Goal: Information Seeking & Learning: Learn about a topic

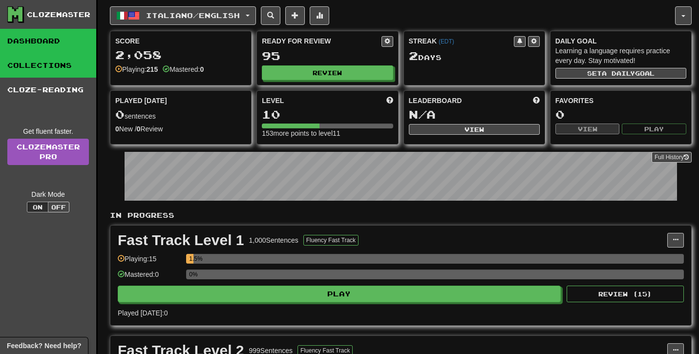
click at [42, 69] on link "Collections" at bounding box center [48, 65] width 96 height 24
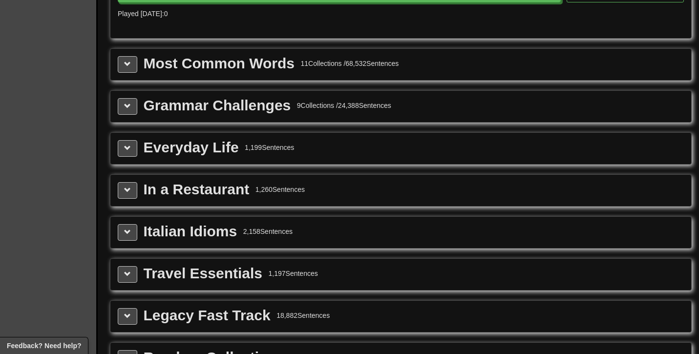
scroll to position [1093, 0]
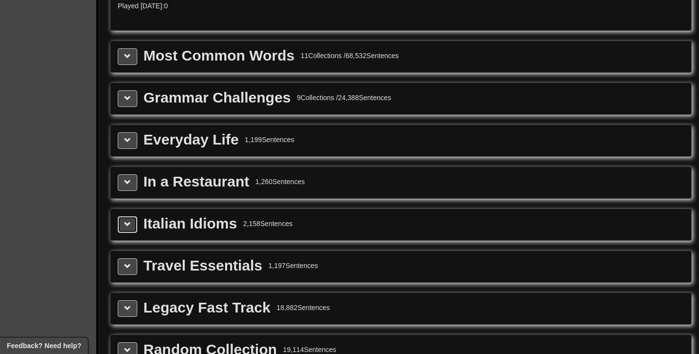
click at [130, 228] on span at bounding box center [127, 224] width 7 height 7
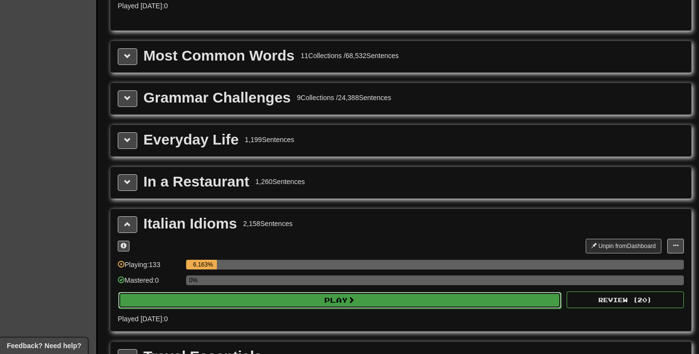
click at [301, 309] on button "Play" at bounding box center [339, 300] width 443 height 17
select select "**"
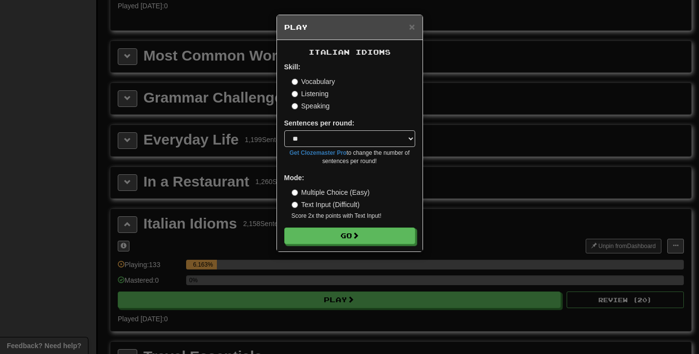
click at [319, 96] on label "Listening" at bounding box center [310, 94] width 37 height 10
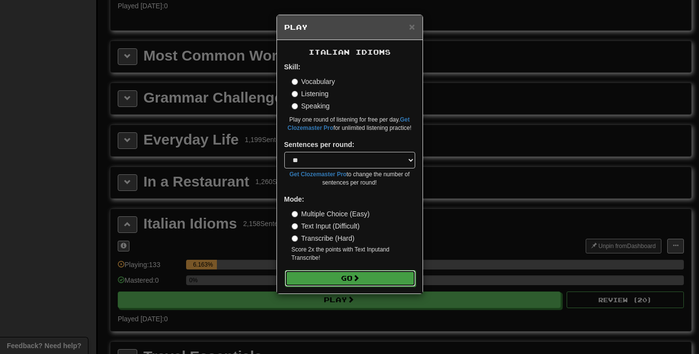
click at [334, 280] on button "Go" at bounding box center [350, 278] width 131 height 17
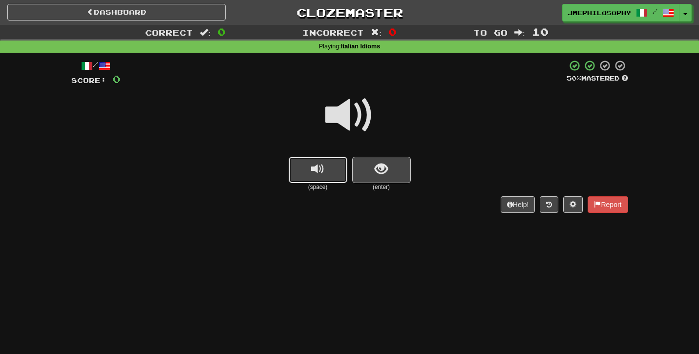
click at [305, 170] on button "replay audio" at bounding box center [318, 170] width 59 height 26
click at [364, 172] on button "show sentence" at bounding box center [381, 170] width 59 height 26
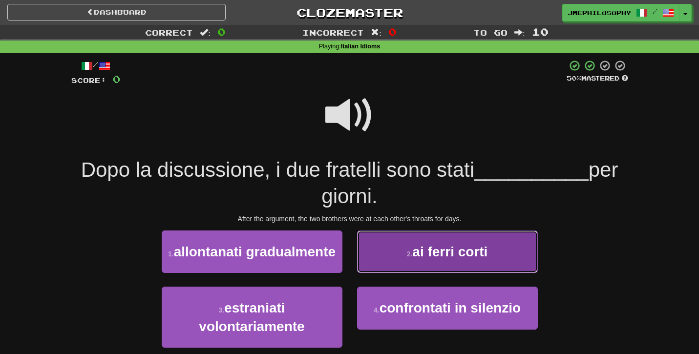
click at [432, 263] on button "2 . ai ferri corti" at bounding box center [447, 252] width 181 height 43
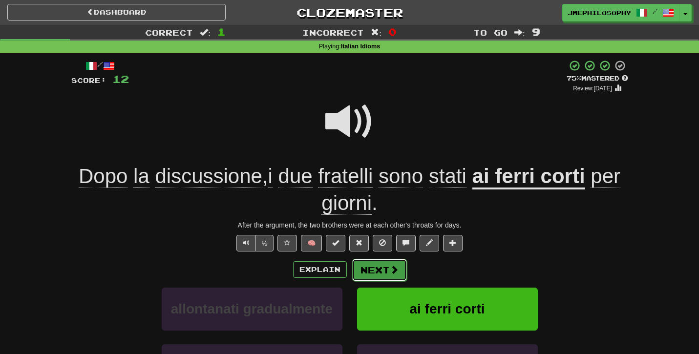
click at [378, 267] on button "Next" at bounding box center [379, 270] width 55 height 22
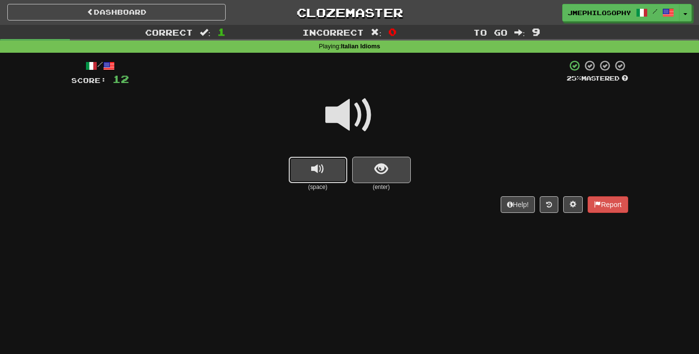
click at [320, 170] on span "replay audio" at bounding box center [317, 169] width 13 height 13
click at [324, 169] on button "replay audio" at bounding box center [318, 170] width 59 height 26
click at [397, 169] on button "show sentence" at bounding box center [381, 170] width 59 height 26
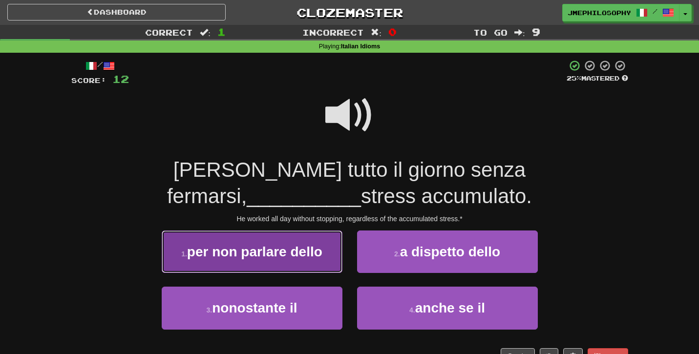
click at [238, 250] on span "per non parlare dello" at bounding box center [254, 251] width 135 height 15
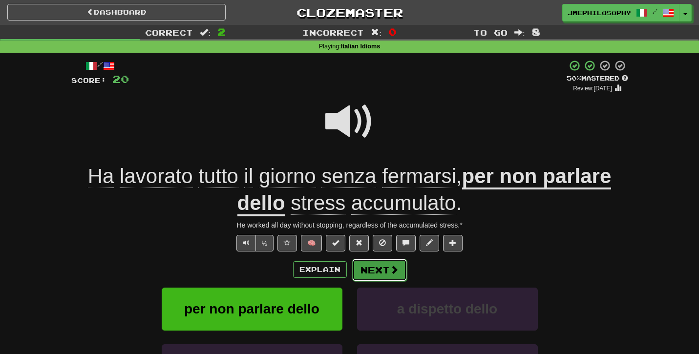
click at [387, 273] on button "Next" at bounding box center [379, 270] width 55 height 22
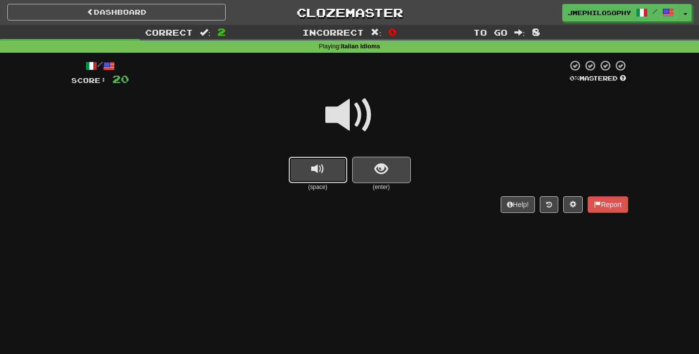
click at [314, 174] on span "replay audio" at bounding box center [317, 169] width 13 height 13
click at [356, 177] on button "show sentence" at bounding box center [381, 170] width 59 height 26
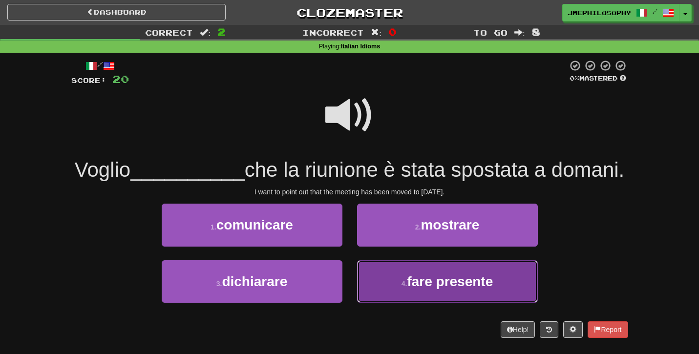
click at [422, 282] on span "fare presente" at bounding box center [450, 281] width 86 height 15
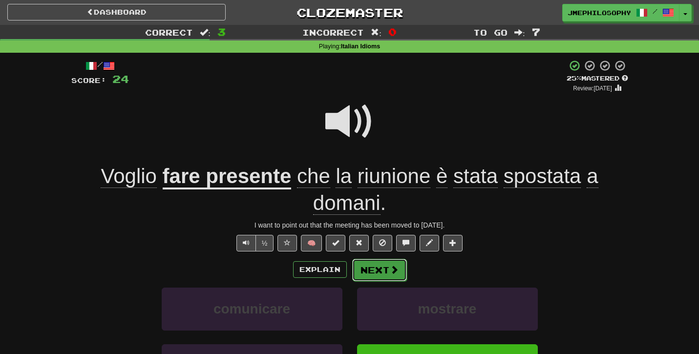
click at [370, 272] on button "Next" at bounding box center [379, 270] width 55 height 22
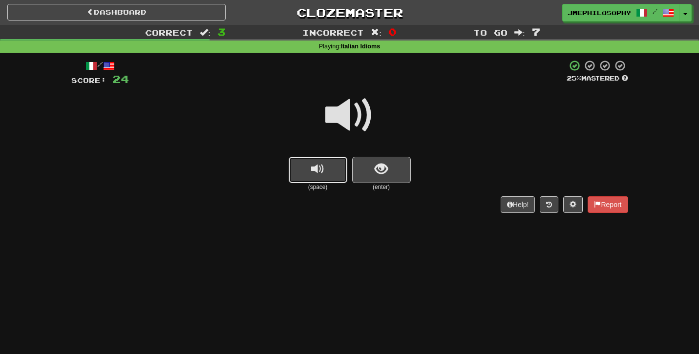
click at [321, 171] on span "replay audio" at bounding box center [317, 169] width 13 height 13
click at [384, 174] on span "show sentence" at bounding box center [381, 169] width 13 height 13
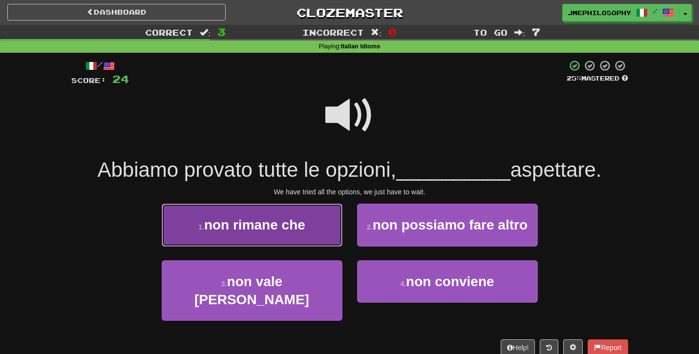
click at [260, 224] on span "non rimane che" at bounding box center [254, 224] width 101 height 15
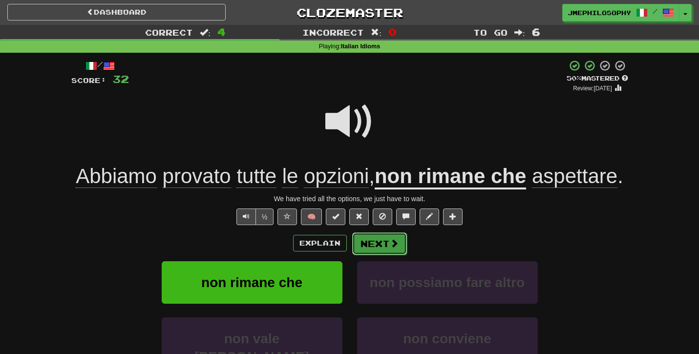
click at [371, 255] on button "Next" at bounding box center [379, 244] width 55 height 22
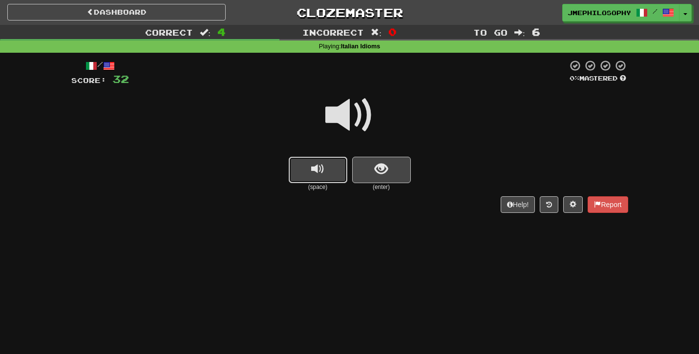
click at [307, 171] on button "replay audio" at bounding box center [318, 170] width 59 height 26
click at [404, 160] on button "show sentence" at bounding box center [381, 170] width 59 height 26
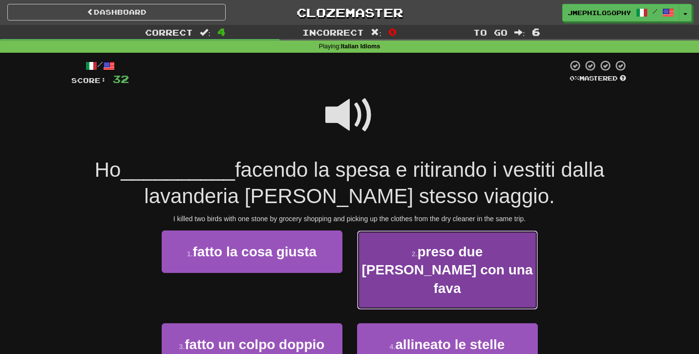
click at [436, 255] on span "preso due piccioni con una fava" at bounding box center [447, 270] width 171 height 52
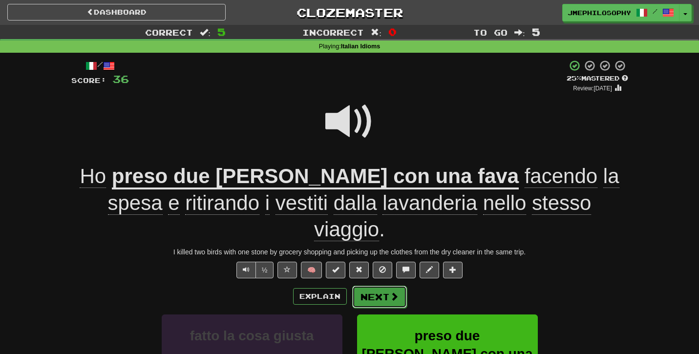
click at [370, 286] on button "Next" at bounding box center [379, 297] width 55 height 22
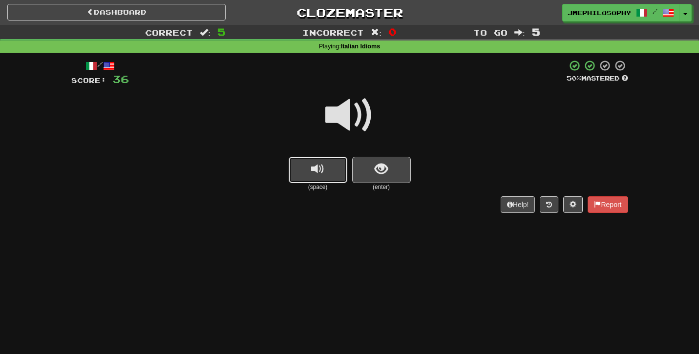
click at [313, 169] on span "replay audio" at bounding box center [317, 169] width 13 height 13
click at [386, 173] on span "show sentence" at bounding box center [381, 169] width 13 height 13
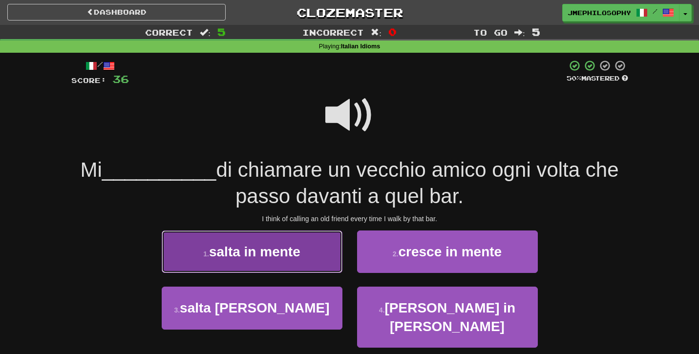
click at [250, 250] on span "salta in mente" at bounding box center [254, 251] width 91 height 15
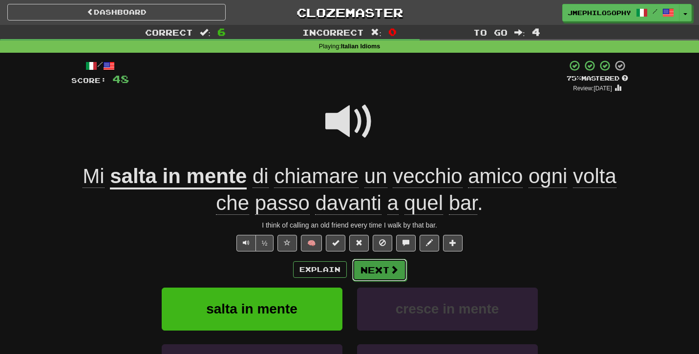
click at [384, 271] on button "Next" at bounding box center [379, 270] width 55 height 22
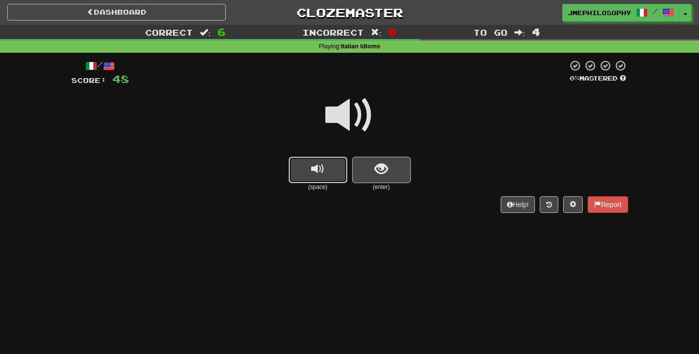
click at [295, 157] on button "replay audio" at bounding box center [318, 170] width 59 height 26
click at [388, 168] on button "show sentence" at bounding box center [381, 170] width 59 height 26
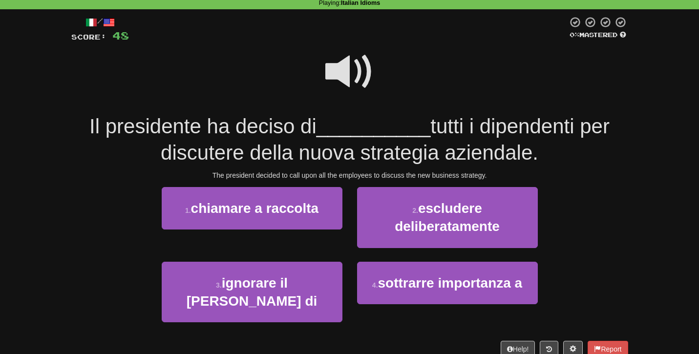
scroll to position [46, 0]
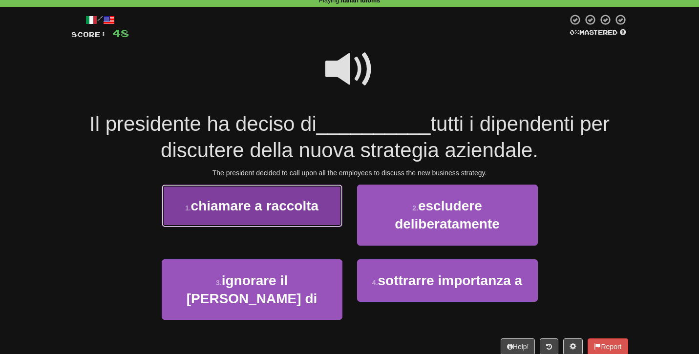
click at [250, 215] on button "1 . chiamare a raccolta" at bounding box center [252, 206] width 181 height 43
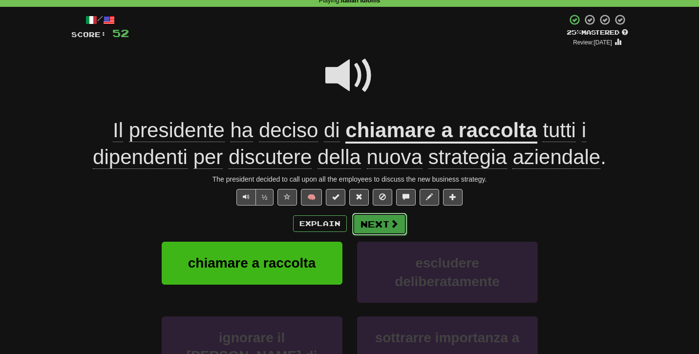
click at [381, 224] on button "Next" at bounding box center [379, 224] width 55 height 22
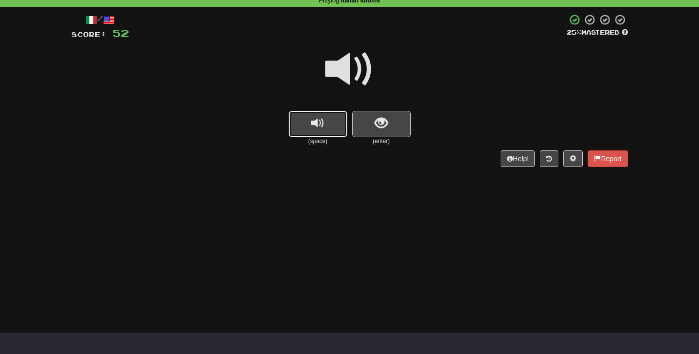
click at [324, 131] on button "replay audio" at bounding box center [318, 124] width 59 height 26
click at [375, 126] on span "show sentence" at bounding box center [381, 123] width 13 height 13
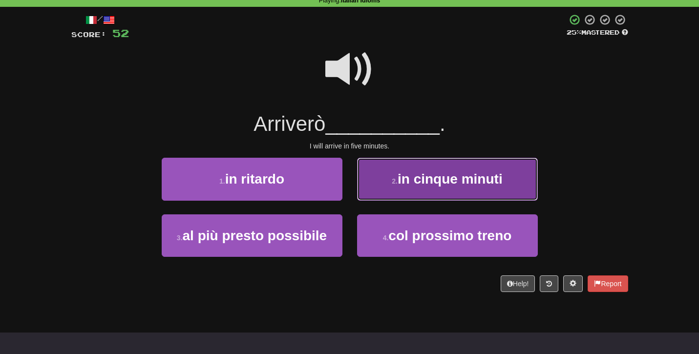
click at [410, 177] on span "in cinque minuti" at bounding box center [450, 178] width 105 height 15
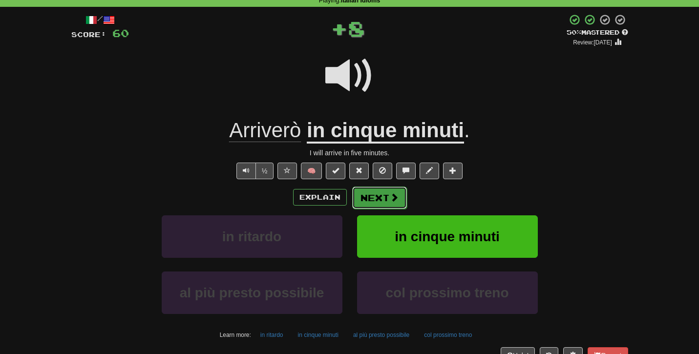
click at [382, 201] on button "Next" at bounding box center [379, 198] width 55 height 22
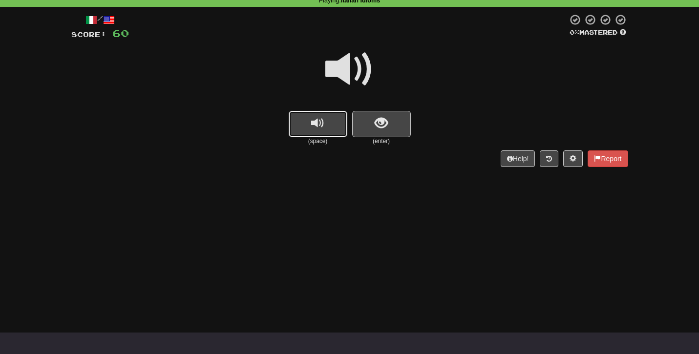
click at [309, 126] on button "replay audio" at bounding box center [318, 124] width 59 height 26
click at [386, 121] on span "show sentence" at bounding box center [381, 123] width 13 height 13
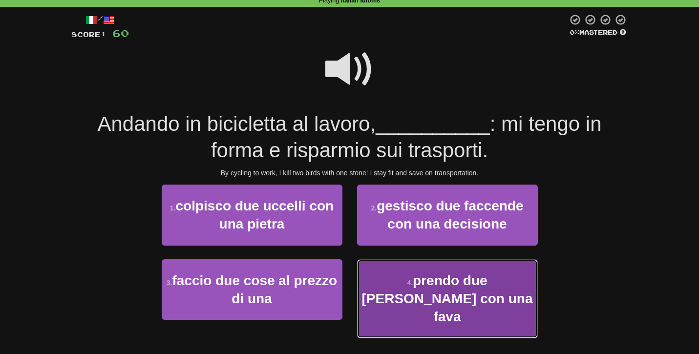
click at [453, 284] on span "prendo due piccioni con una fava" at bounding box center [447, 299] width 171 height 52
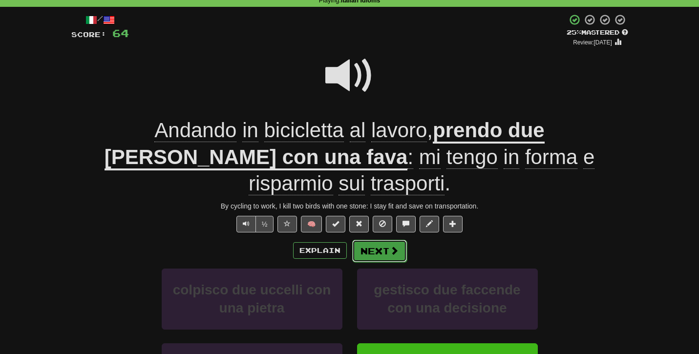
click at [380, 240] on button "Next" at bounding box center [379, 251] width 55 height 22
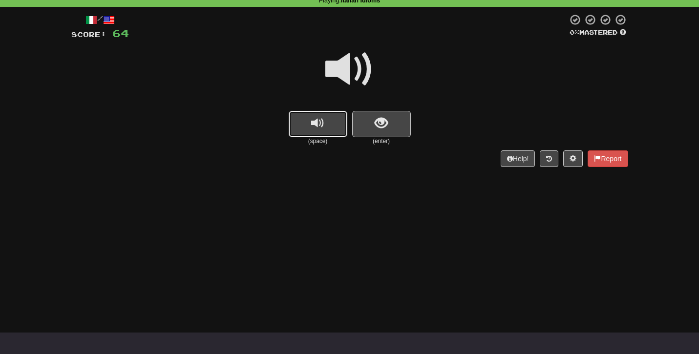
click at [308, 119] on button "replay audio" at bounding box center [318, 124] width 59 height 26
click at [385, 119] on span "show sentence" at bounding box center [381, 123] width 13 height 13
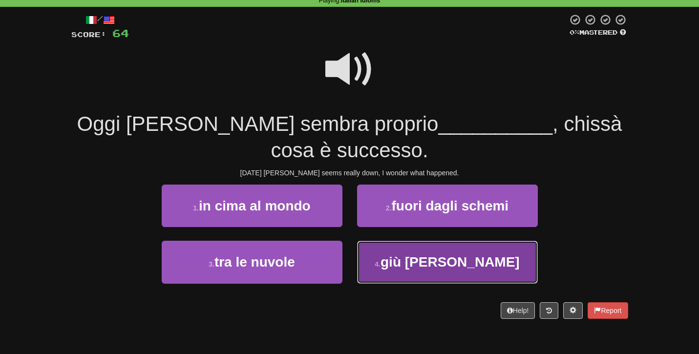
click at [445, 263] on span "giù di corda" at bounding box center [450, 262] width 139 height 15
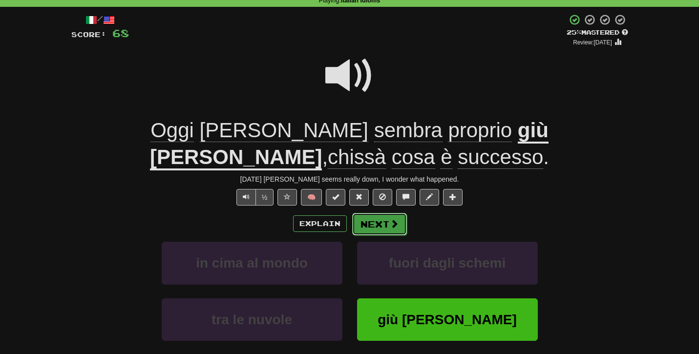
click at [381, 230] on button "Next" at bounding box center [379, 224] width 55 height 22
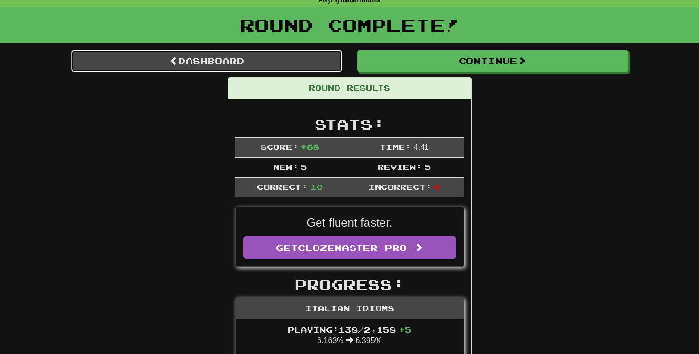
click at [212, 65] on link "Dashboard" at bounding box center [206, 61] width 271 height 22
